Goal: Navigation & Orientation: Go to known website

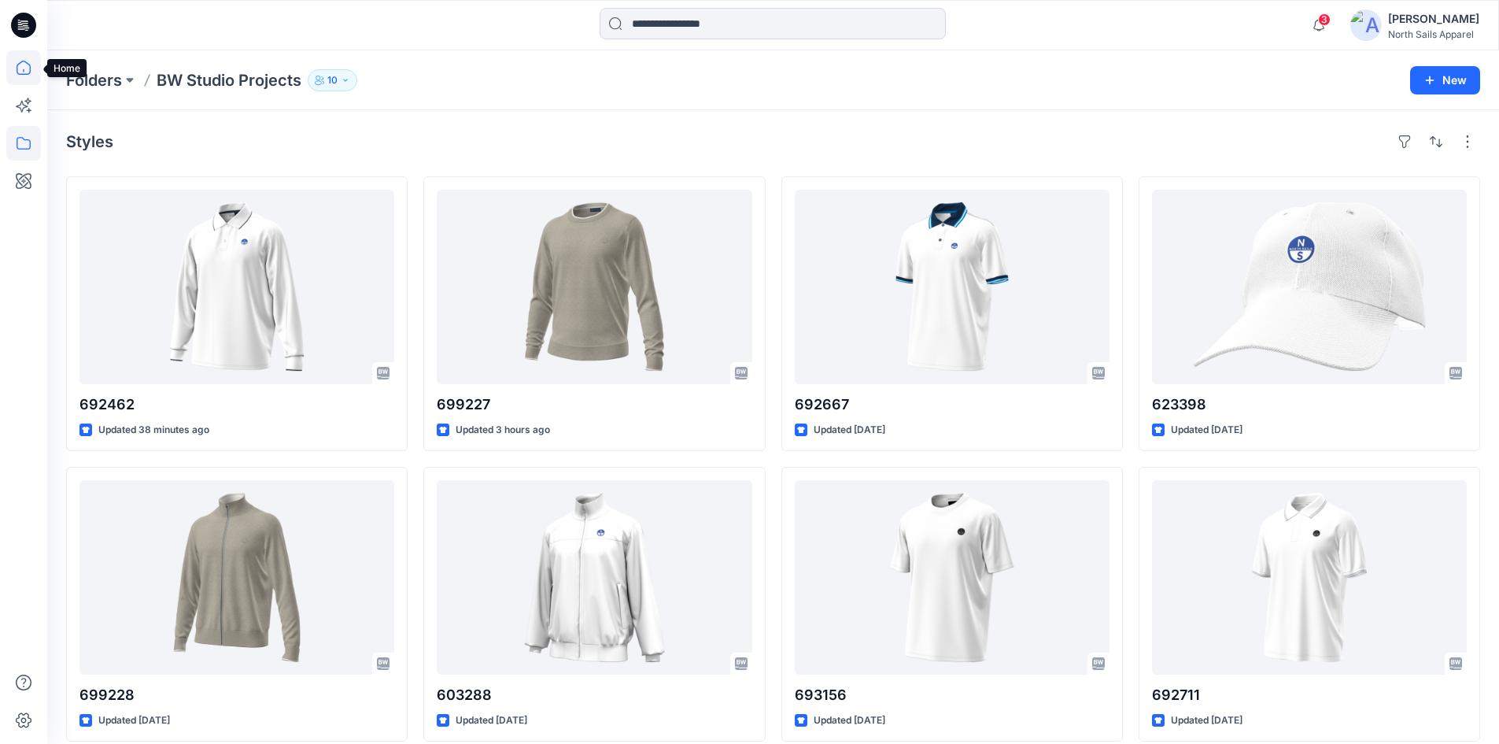
click at [26, 71] on icon at bounding box center [23, 67] width 35 height 35
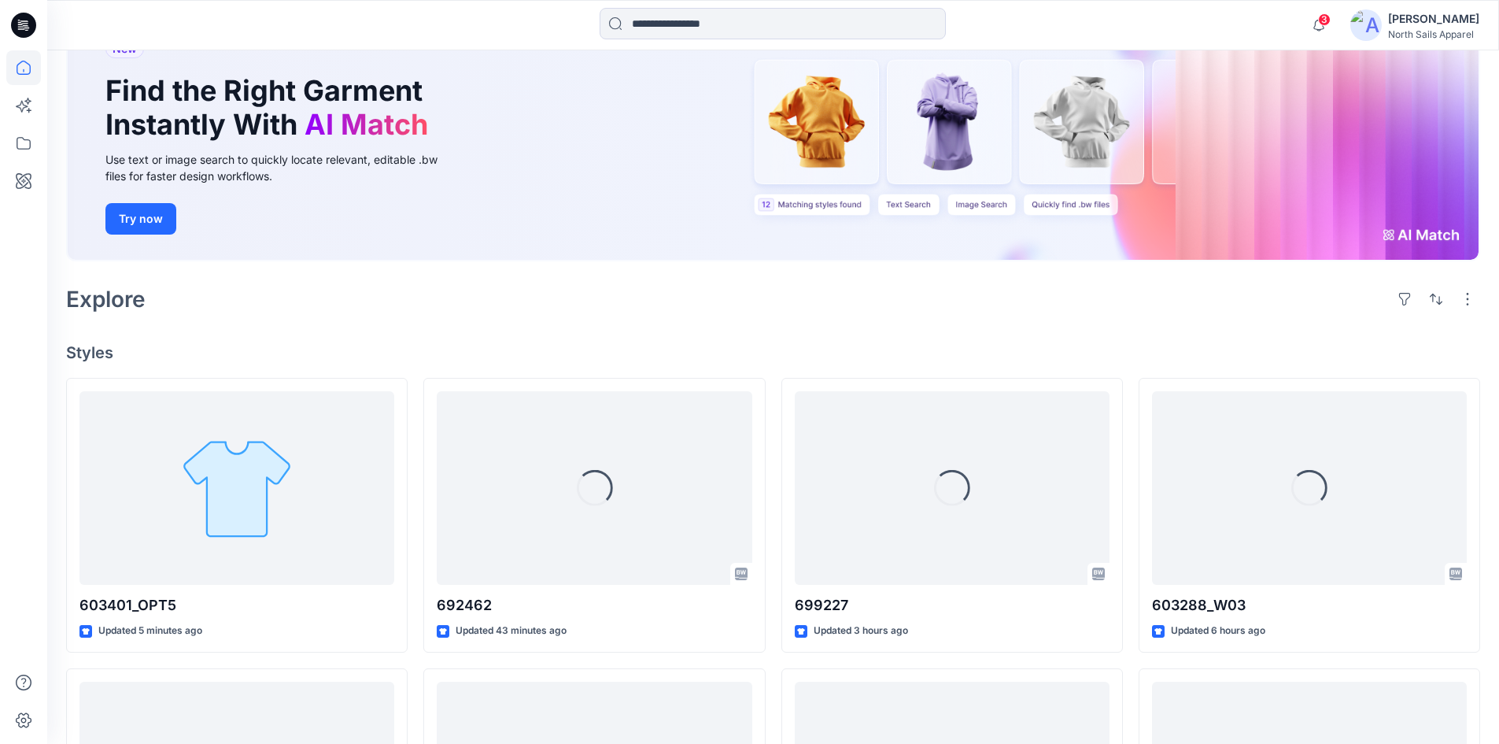
scroll to position [315, 0]
